Goal: Transaction & Acquisition: Purchase product/service

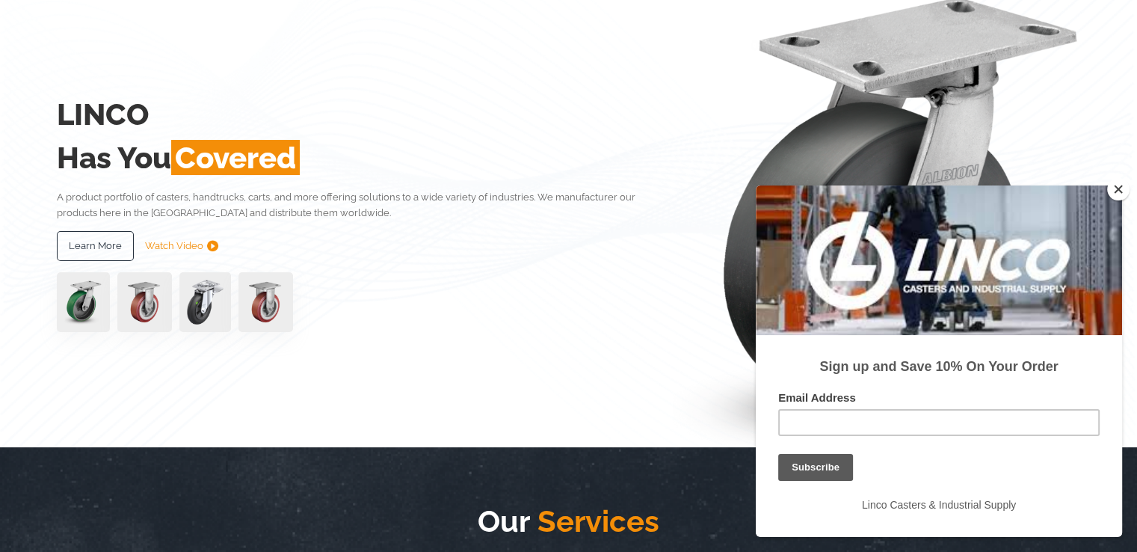
scroll to position [147, 0]
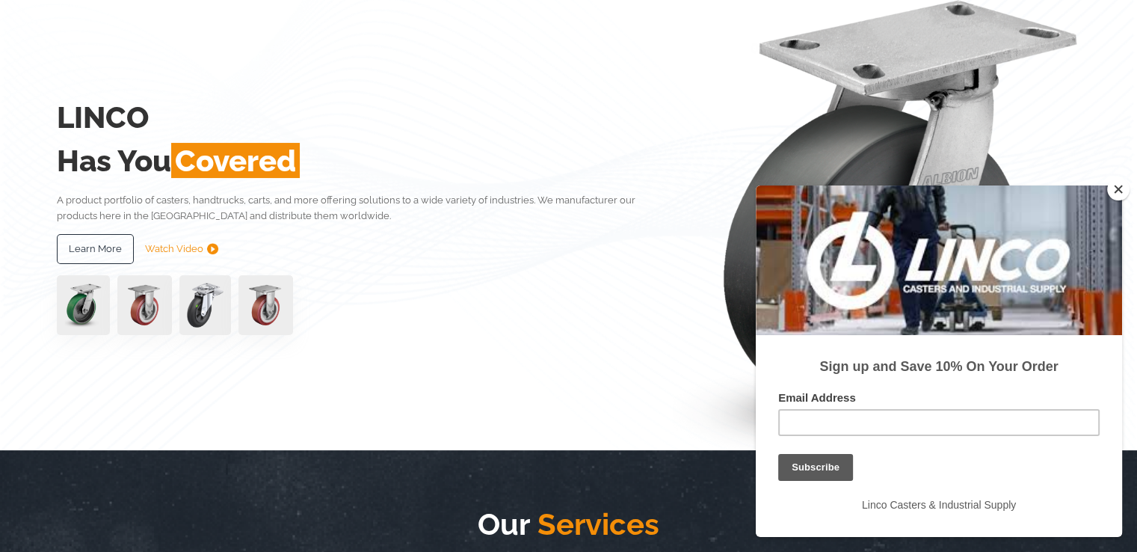
click at [81, 308] on img at bounding box center [83, 305] width 53 height 60
click at [1115, 192] on button "Close" at bounding box center [1118, 189] width 22 height 22
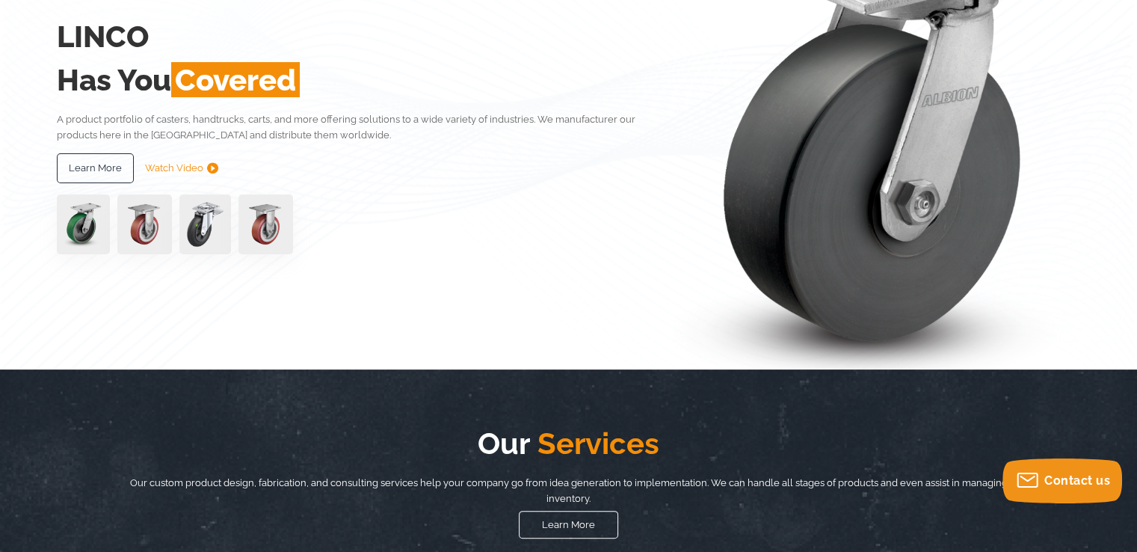
scroll to position [0, 0]
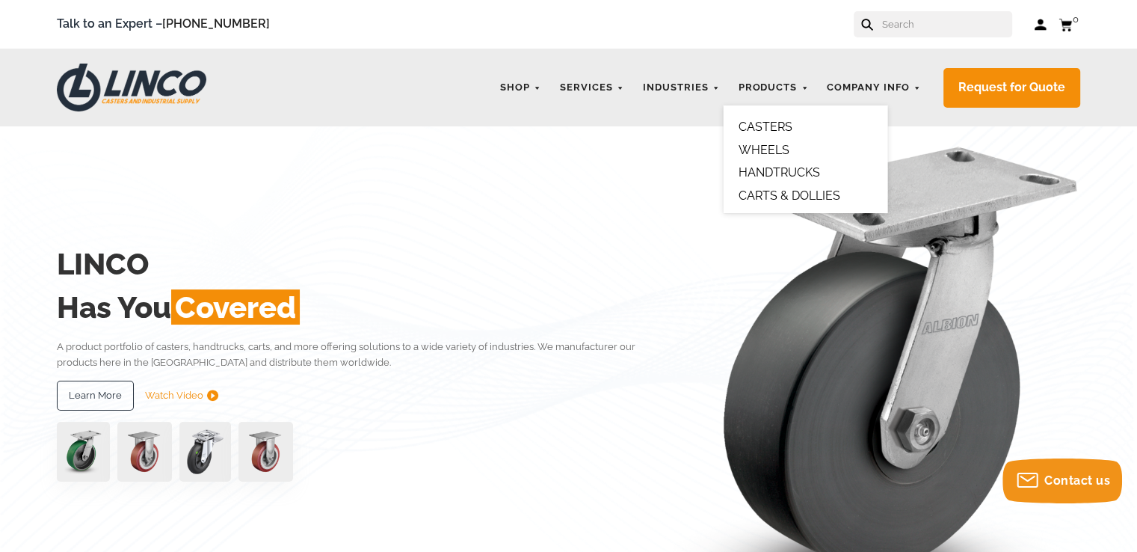
click at [771, 128] on link "CASTERS" at bounding box center [765, 127] width 54 height 14
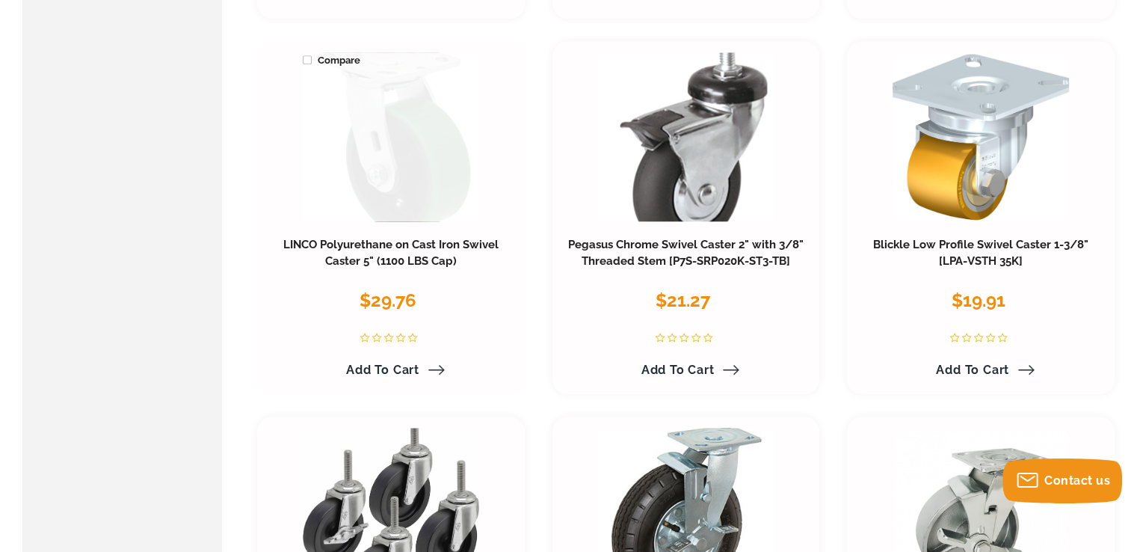
scroll to position [1196, 0]
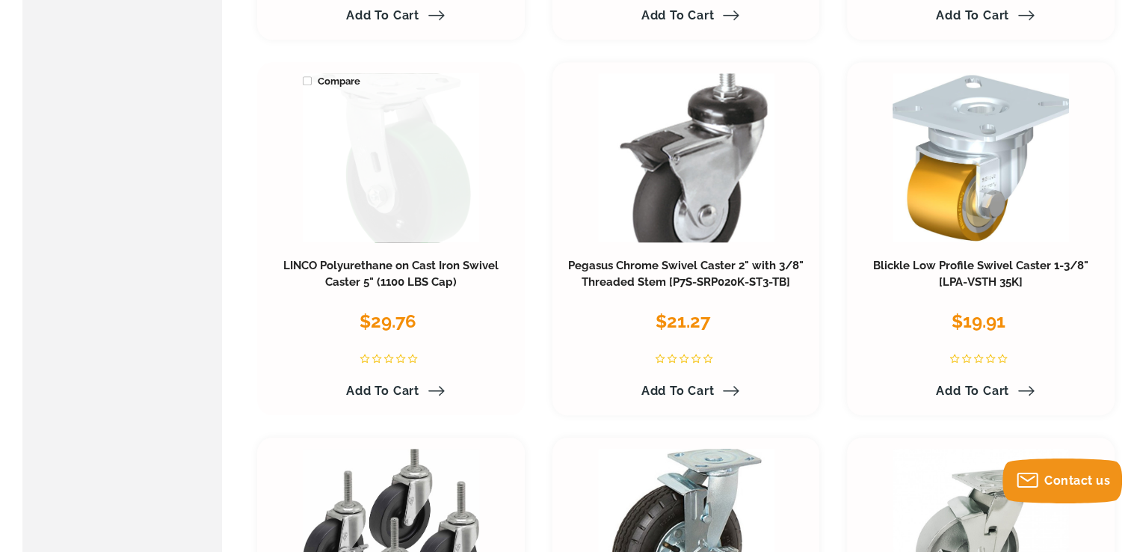
click at [389, 162] on link at bounding box center [391, 157] width 176 height 169
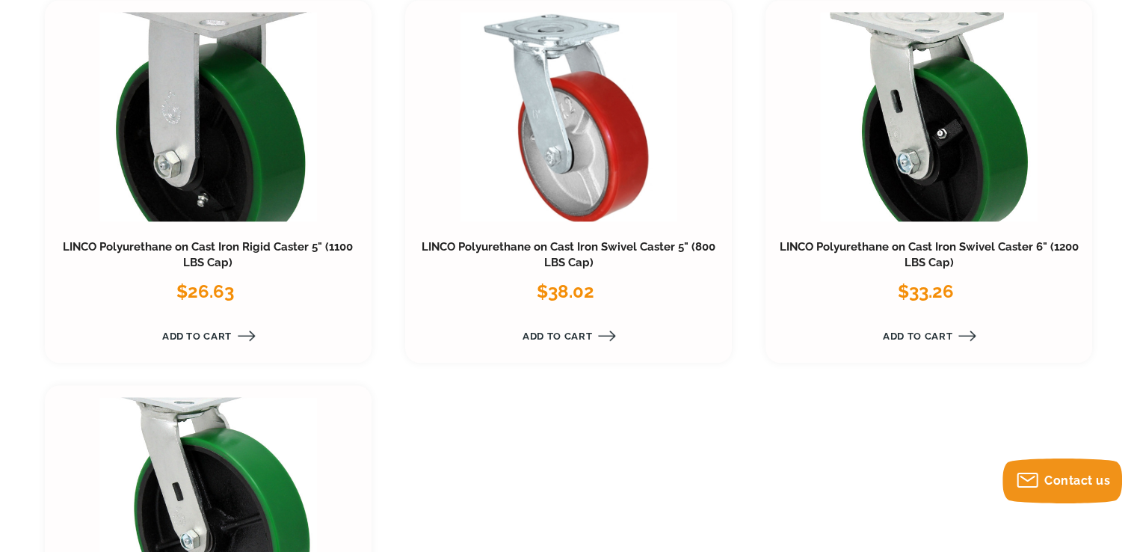
scroll to position [1420, 0]
